Goal: Transaction & Acquisition: Purchase product/service

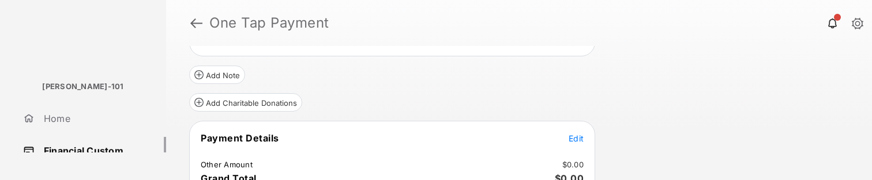
scroll to position [130, 0]
click at [582, 141] on span "Edit" at bounding box center [575, 138] width 15 height 10
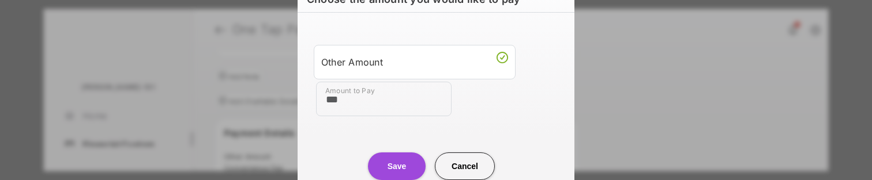
type input "***"
click at [402, 159] on button "Save" at bounding box center [397, 167] width 58 height 28
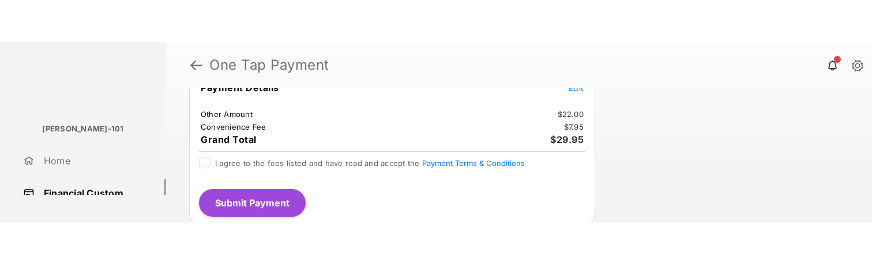
scroll to position [224, 0]
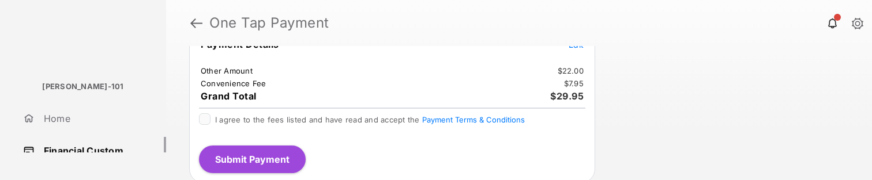
click at [313, 120] on span "I agree to the fees listed and have read and accept the Payment Terms & Conditi…" at bounding box center [370, 119] width 310 height 9
click at [266, 159] on button "Submit Payment" at bounding box center [252, 160] width 107 height 28
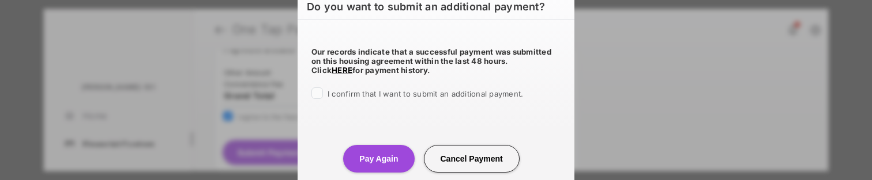
click at [389, 99] on label "I confirm that I want to submit an additional payment." at bounding box center [424, 94] width 195 height 12
click at [390, 152] on button "Pay Again" at bounding box center [378, 159] width 71 height 28
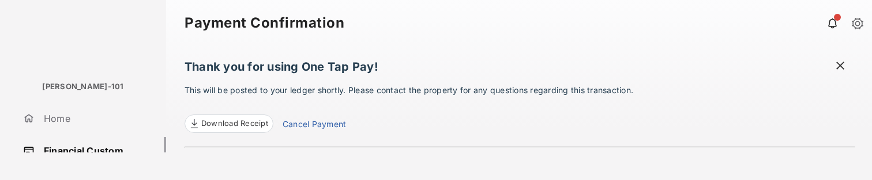
click at [110, 140] on link "Financial Custom" at bounding box center [92, 151] width 148 height 28
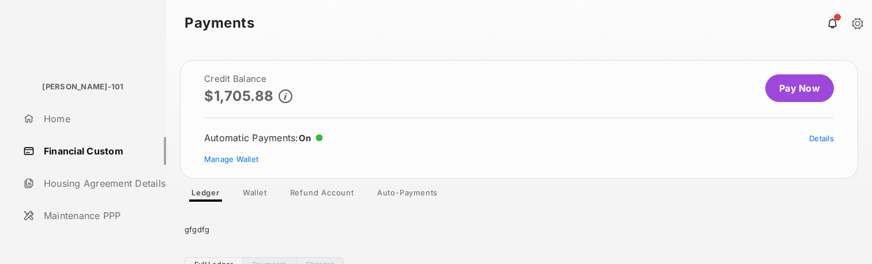
click at [251, 192] on link "Wallet" at bounding box center [254, 195] width 43 height 14
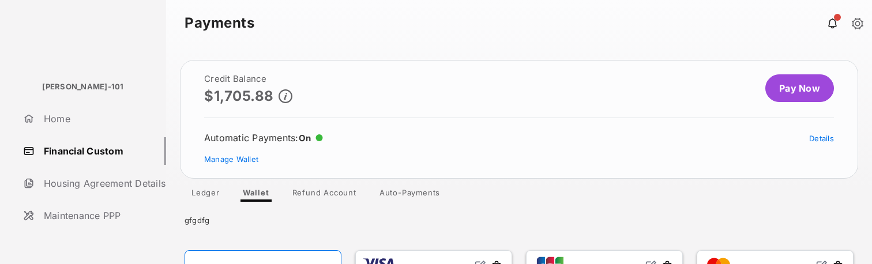
scroll to position [175, 0]
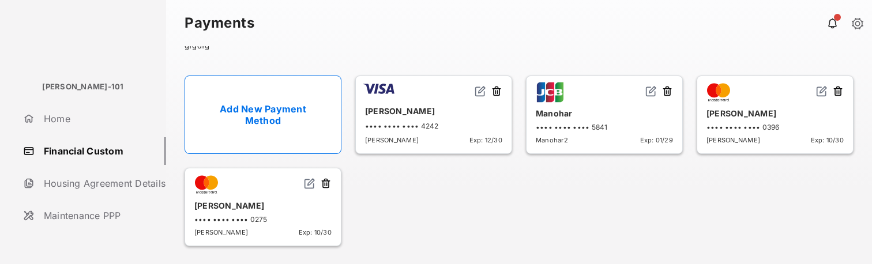
click at [306, 182] on img at bounding box center [310, 184] width 12 height 12
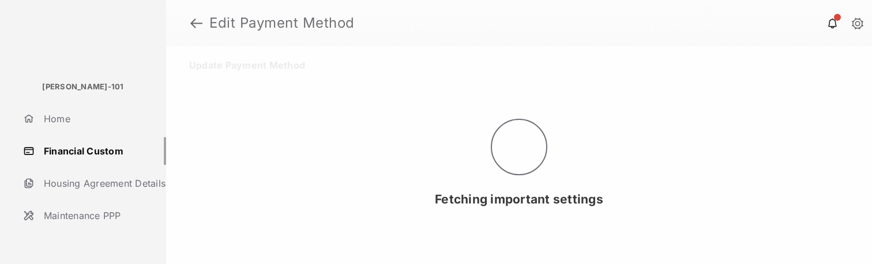
select select "**"
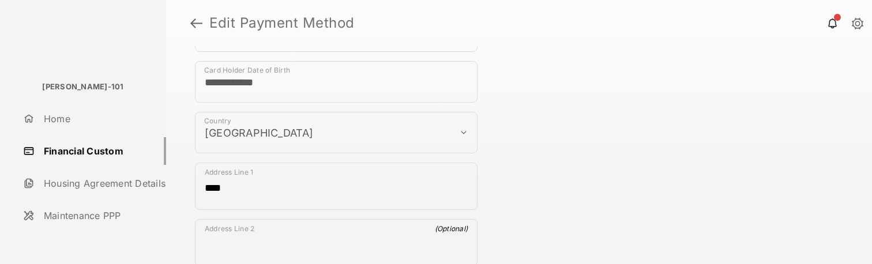
scroll to position [444, 0]
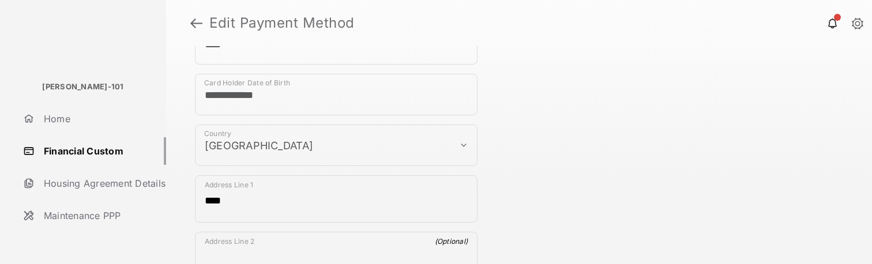
click at [393, 152] on select "**********" at bounding box center [336, 146] width 282 height 42
select select "**"
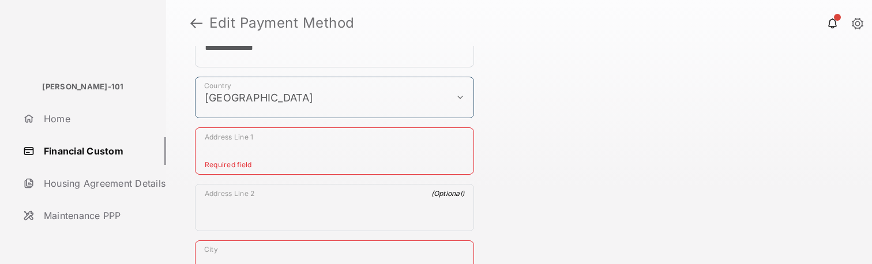
scroll to position [522, 0]
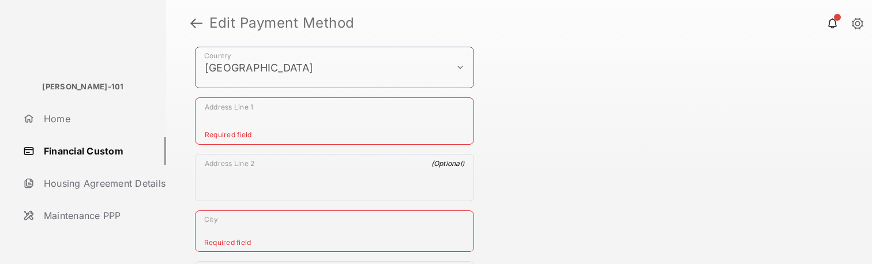
click at [334, 139] on textarea "Address Line 1" at bounding box center [334, 124] width 278 height 42
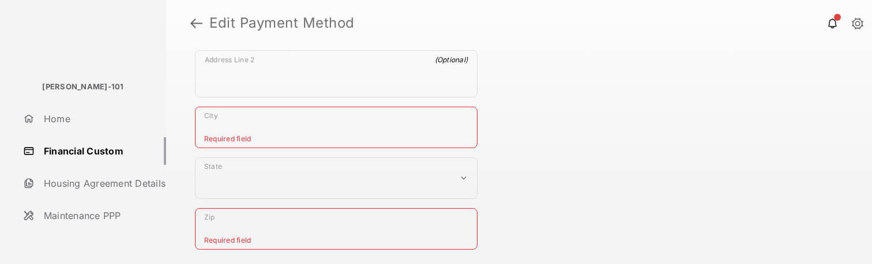
scroll to position [689, 0]
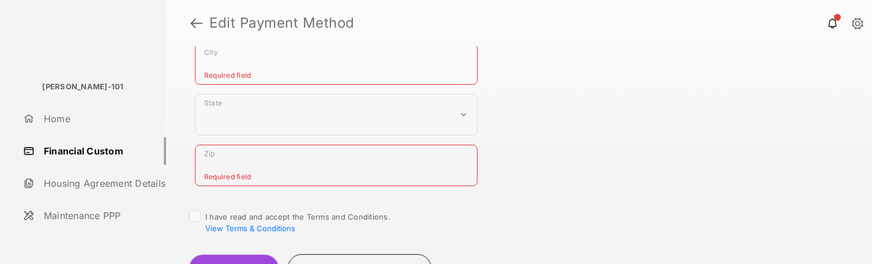
type textarea "****"
click at [341, 71] on input "City" at bounding box center [336, 64] width 282 height 42
type input "****"
click at [363, 125] on select "**********" at bounding box center [336, 115] width 282 height 42
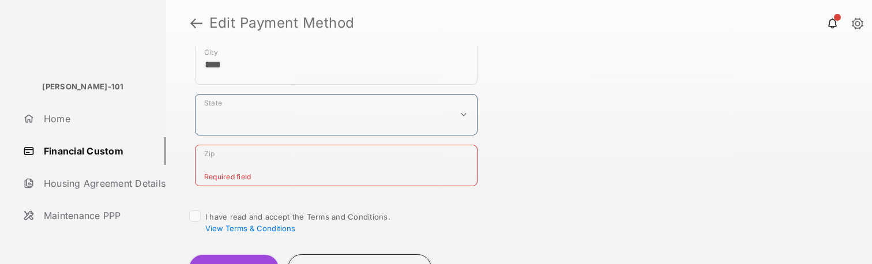
select select "**"
click at [195, 94] on select "**********" at bounding box center [336, 115] width 282 height 42
click at [348, 160] on input "Zip" at bounding box center [336, 166] width 282 height 42
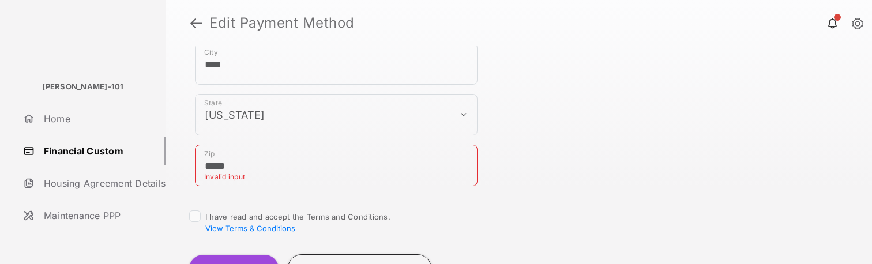
type input "*****"
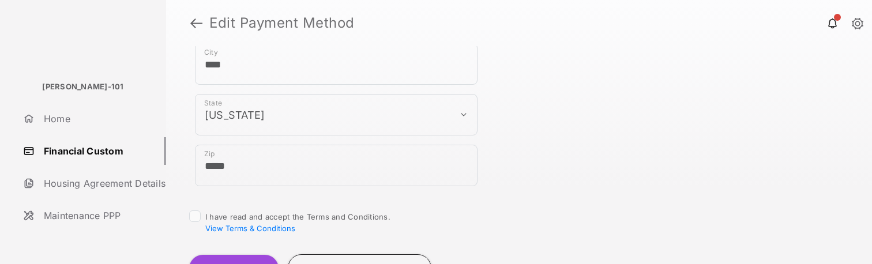
click at [200, 213] on div at bounding box center [195, 216] width 12 height 12
click at [114, 156] on link "Financial Custom" at bounding box center [92, 151] width 148 height 28
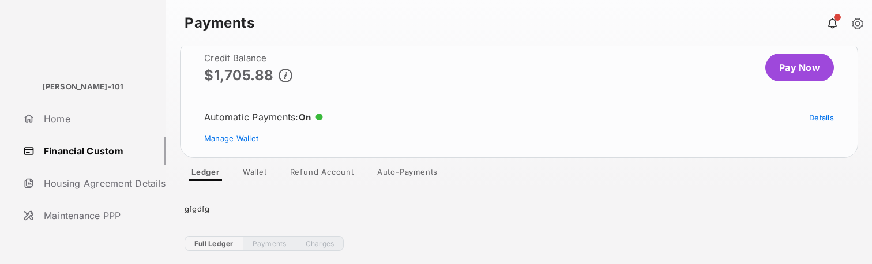
scroll to position [24, 0]
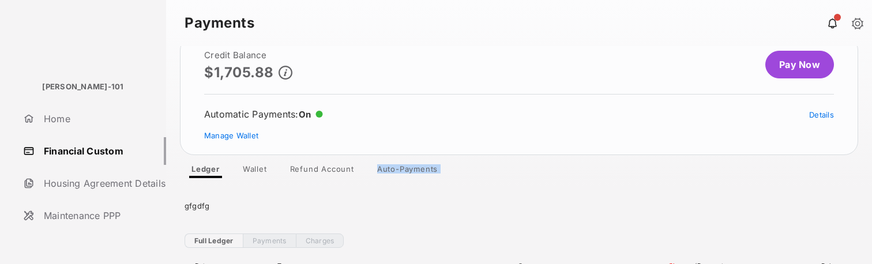
drag, startPoint x: 295, startPoint y: 179, endPoint x: 285, endPoint y: 174, distance: 11.4
click at [291, 176] on div "Credit Balance $1,705.88 Pay Now Automatic Payments : On Details Manage Wallet …" at bounding box center [519, 155] width 706 height 218
click at [284, 174] on link "Refund Account" at bounding box center [322, 171] width 82 height 14
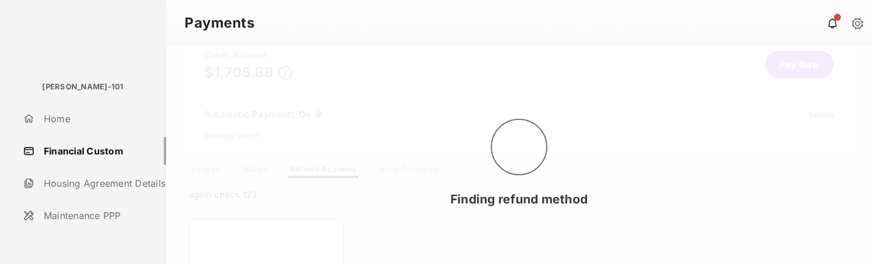
click at [262, 174] on div "Finding refund method" at bounding box center [519, 155] width 706 height 218
click at [260, 176] on div "Finding refund method" at bounding box center [519, 155] width 706 height 218
click at [260, 174] on div "Finding refund method" at bounding box center [519, 155] width 706 height 218
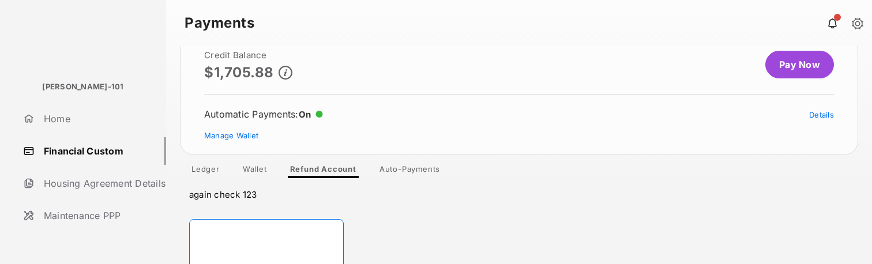
click at [262, 172] on link "Wallet" at bounding box center [254, 171] width 43 height 14
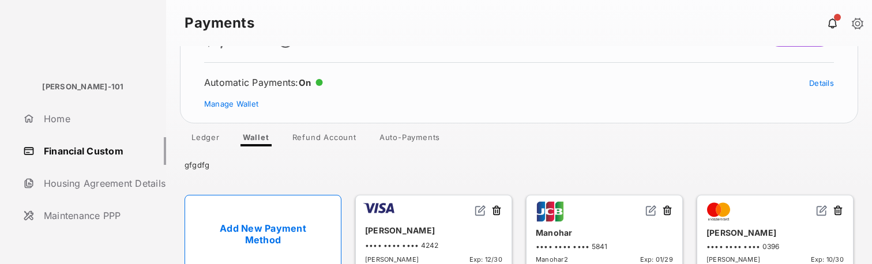
scroll to position [125, 0]
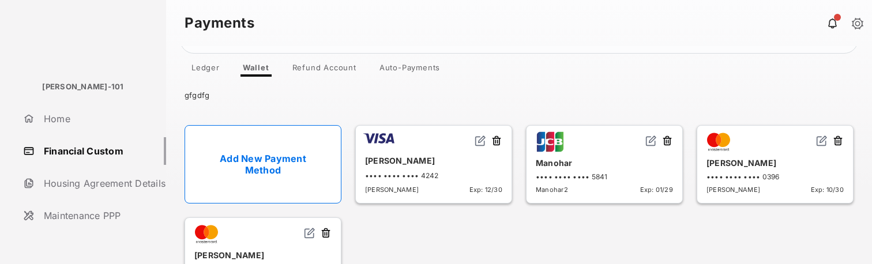
click at [480, 138] on img at bounding box center [480, 141] width 12 height 12
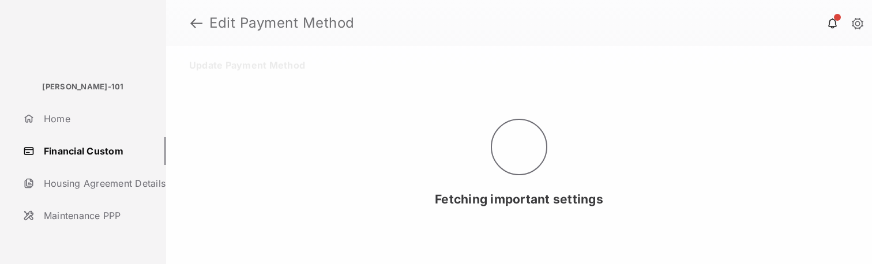
select select "**"
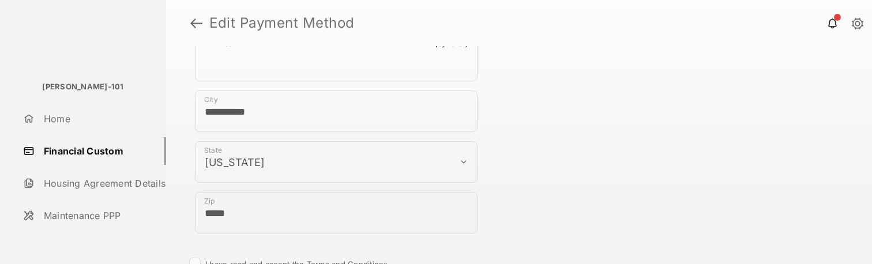
scroll to position [707, 0]
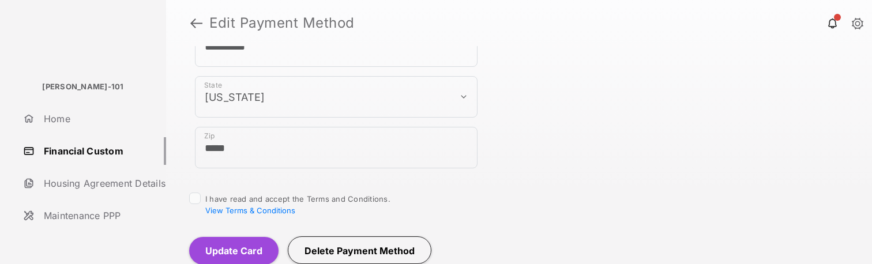
click at [118, 151] on link "Financial Custom" at bounding box center [92, 151] width 148 height 28
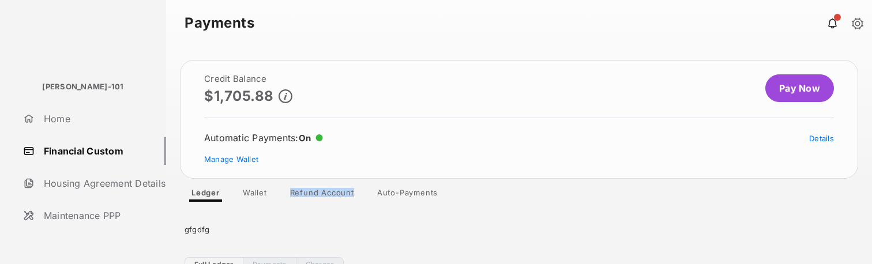
drag, startPoint x: 280, startPoint y: 199, endPoint x: 272, endPoint y: 196, distance: 8.6
click at [273, 197] on ul "Ledger Wallet Refund Account Auto-Payments" at bounding box center [519, 195] width 678 height 14
click at [272, 196] on link "Wallet" at bounding box center [254, 195] width 43 height 14
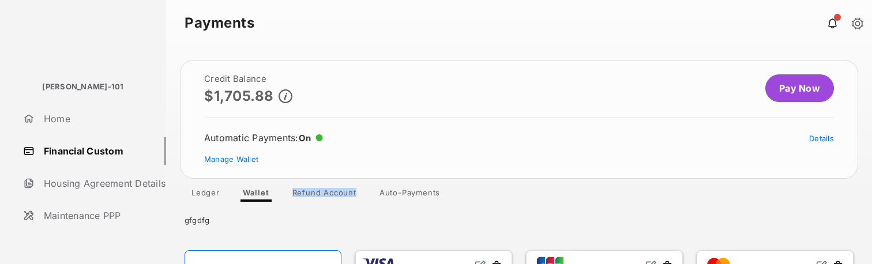
click at [795, 92] on link "Pay Now" at bounding box center [799, 88] width 69 height 28
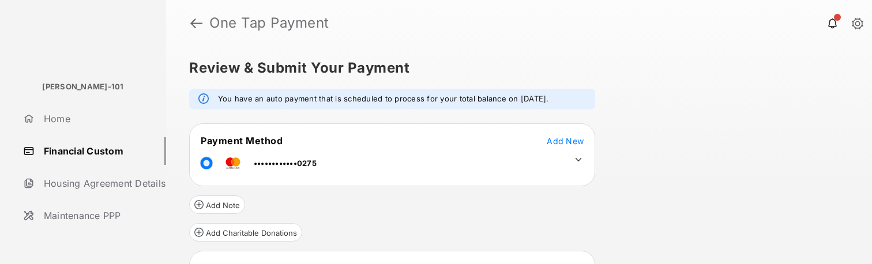
click at [572, 156] on td at bounding box center [575, 156] width 17 height 17
click at [579, 159] on icon at bounding box center [578, 159] width 6 height 3
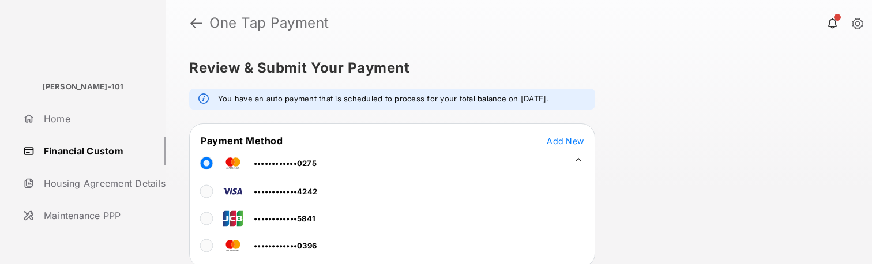
click at [276, 192] on span "••••••••••••4242" at bounding box center [285, 191] width 63 height 9
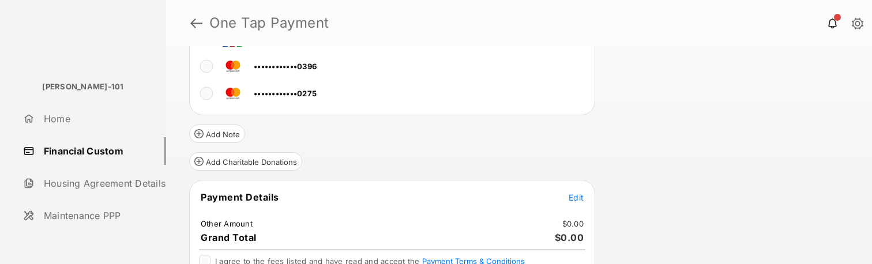
scroll to position [213, 0]
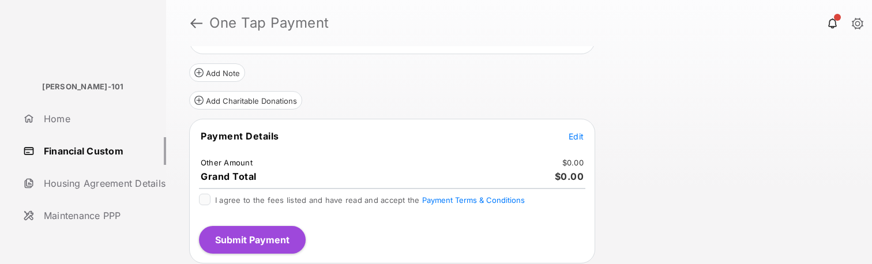
drag, startPoint x: 572, startPoint y: 128, endPoint x: 574, endPoint y: 134, distance: 6.0
click at [572, 130] on div "Payment Details Edit Other Amount $0.00 Grand Total $0.00 I agree to the fees l…" at bounding box center [392, 191] width 406 height 145
click at [574, 134] on span "Edit" at bounding box center [575, 136] width 15 height 10
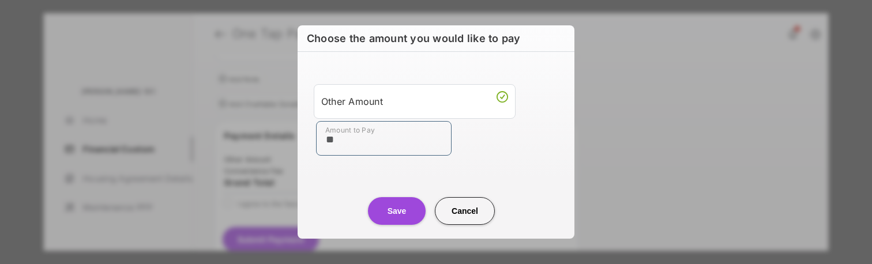
type input "**"
click at [369, 221] on center "Save Cancel" at bounding box center [435, 206] width 249 height 37
click at [398, 213] on button "Save" at bounding box center [397, 211] width 58 height 28
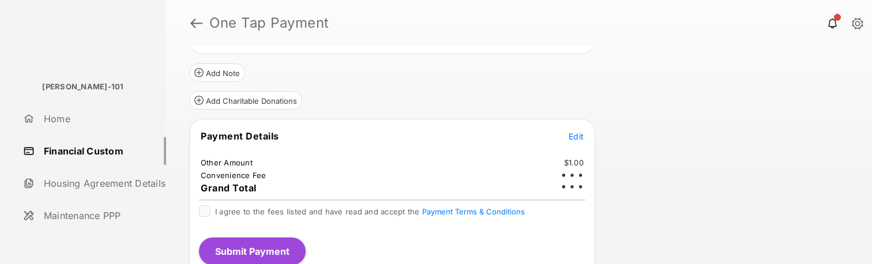
drag, startPoint x: 217, startPoint y: 210, endPoint x: 210, endPoint y: 211, distance: 6.4
click at [216, 210] on span "I agree to the fees listed and have read and accept the Payment Terms & Conditi…" at bounding box center [370, 211] width 310 height 9
click at [203, 204] on div "Payment Details Edit Other Amount $1.00 Convenience Fee $0.03 Grand Total $1.03…" at bounding box center [392, 197] width 406 height 156
click at [232, 249] on button "Submit Payment" at bounding box center [252, 252] width 107 height 28
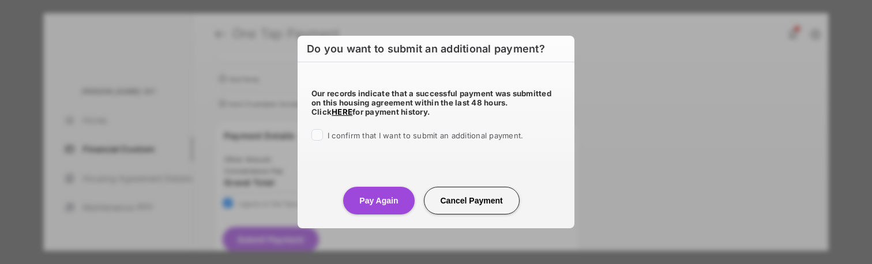
click at [417, 141] on div "I confirm that I want to submit an additional payment." at bounding box center [424, 136] width 195 height 14
drag, startPoint x: 417, startPoint y: 141, endPoint x: 424, endPoint y: 137, distance: 8.0
click at [423, 138] on div "I confirm that I want to submit an additional payment." at bounding box center [424, 136] width 195 height 14
click at [425, 138] on span "I confirm that I want to submit an additional payment." at bounding box center [424, 135] width 195 height 9
drag, startPoint x: 388, startPoint y: 201, endPoint x: 383, endPoint y: 210, distance: 9.8
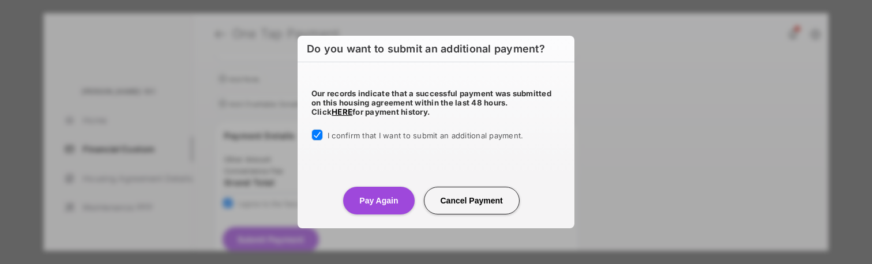
click at [388, 202] on button "Pay Again" at bounding box center [378, 201] width 71 height 28
